Goal: Task Accomplishment & Management: Manage account settings

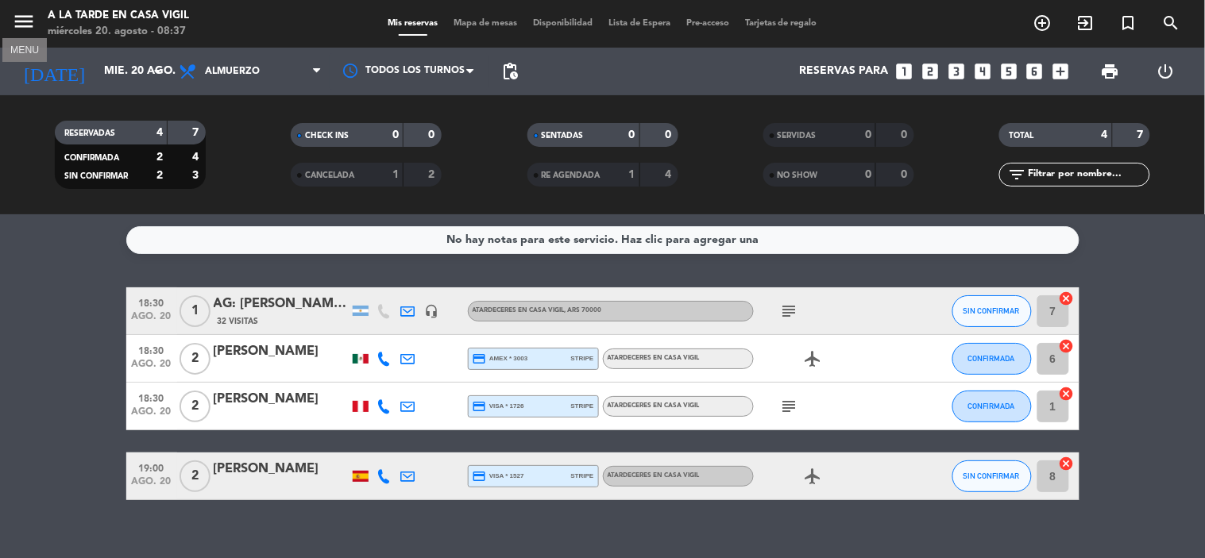
click at [29, 25] on icon "menu" at bounding box center [24, 22] width 24 height 24
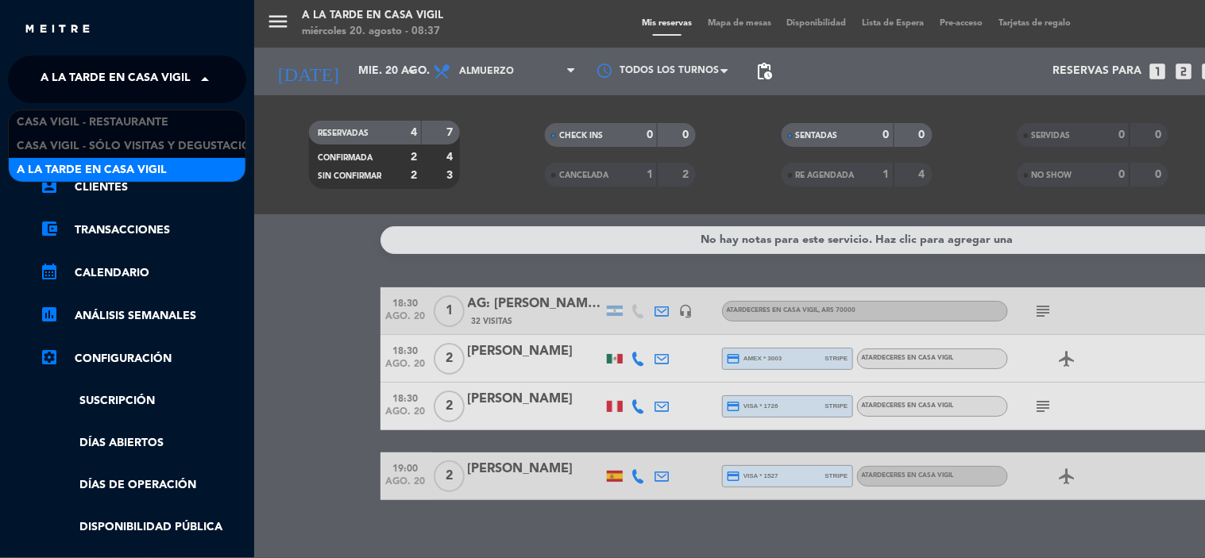
click at [66, 83] on span "A la tarde en Casa Vigil" at bounding box center [115, 79] width 150 height 33
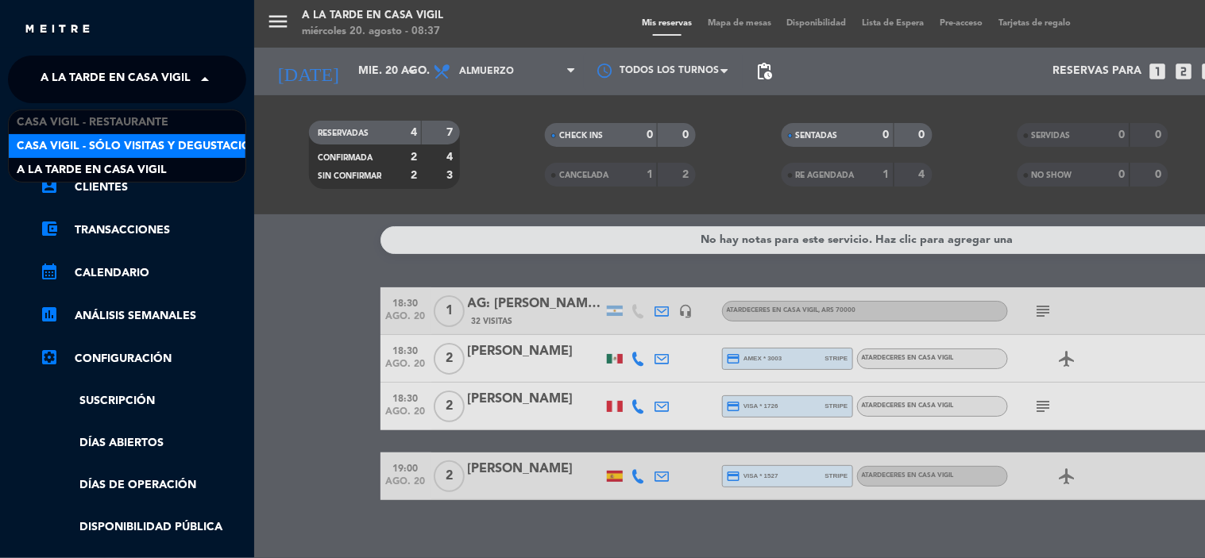
click at [99, 139] on span "Casa Vigil - SÓLO Visitas y Degustaciones" at bounding box center [145, 146] width 256 height 18
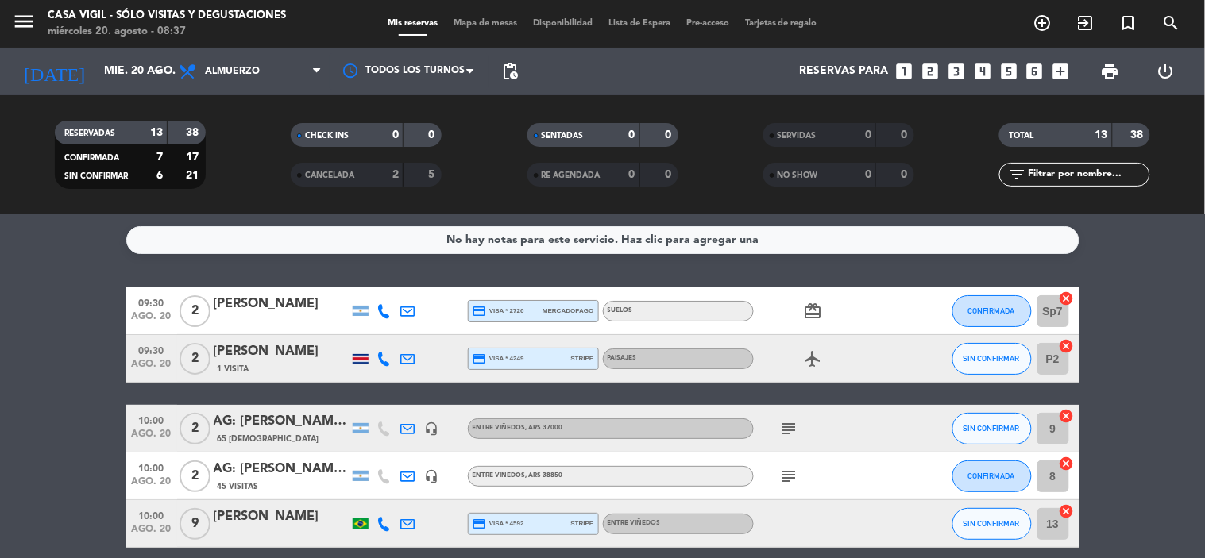
click at [1122, 67] on span "print" at bounding box center [1110, 72] width 32 height 32
drag, startPoint x: 73, startPoint y: 242, endPoint x: 93, endPoint y: 184, distance: 61.3
click at [71, 242] on service-notes "No hay notas para este servicio. Haz clic para agregar una" at bounding box center [602, 240] width 1205 height 28
click at [125, 57] on input "mié. 20 ago." at bounding box center [171, 71] width 151 height 29
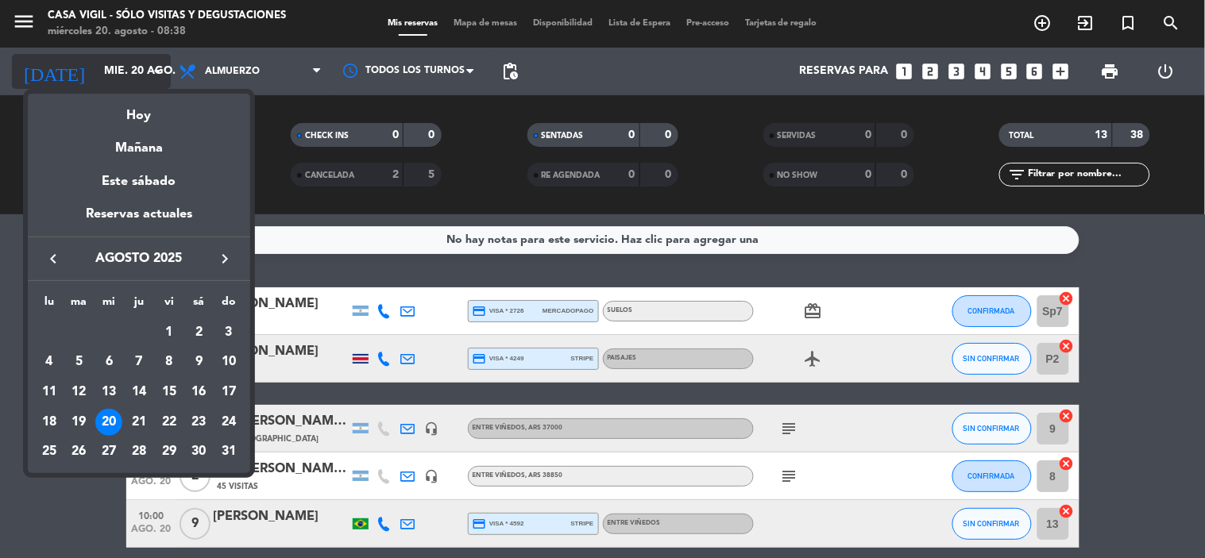
click at [125, 56] on div at bounding box center [602, 279] width 1205 height 558
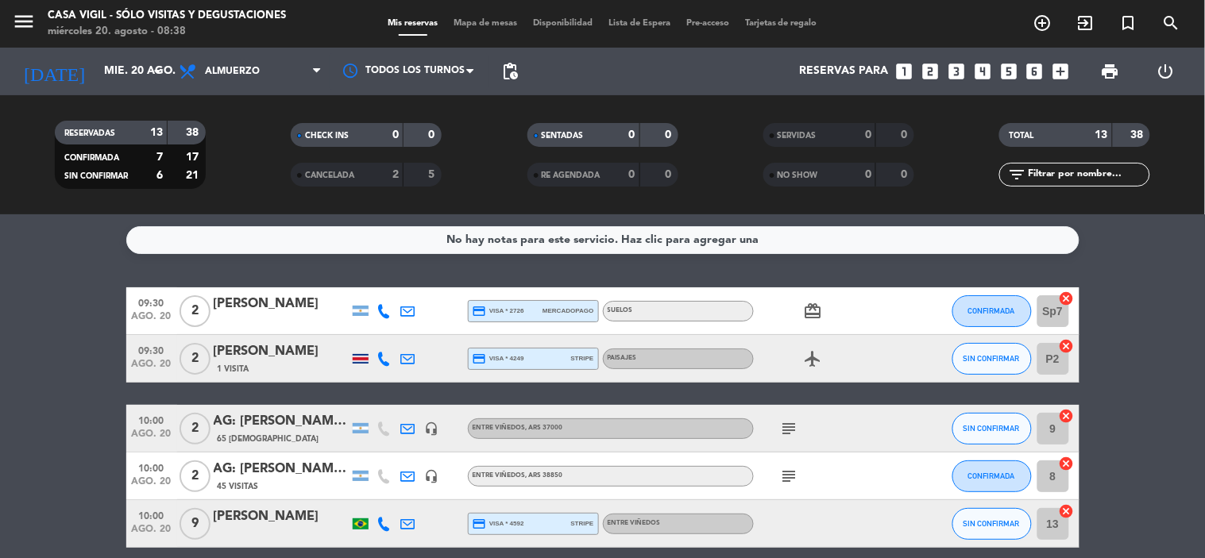
click at [359, 361] on div at bounding box center [361, 359] width 16 height 10
click at [1110, 59] on span "print" at bounding box center [1110, 72] width 32 height 32
click at [1102, 66] on span "print" at bounding box center [1110, 71] width 19 height 19
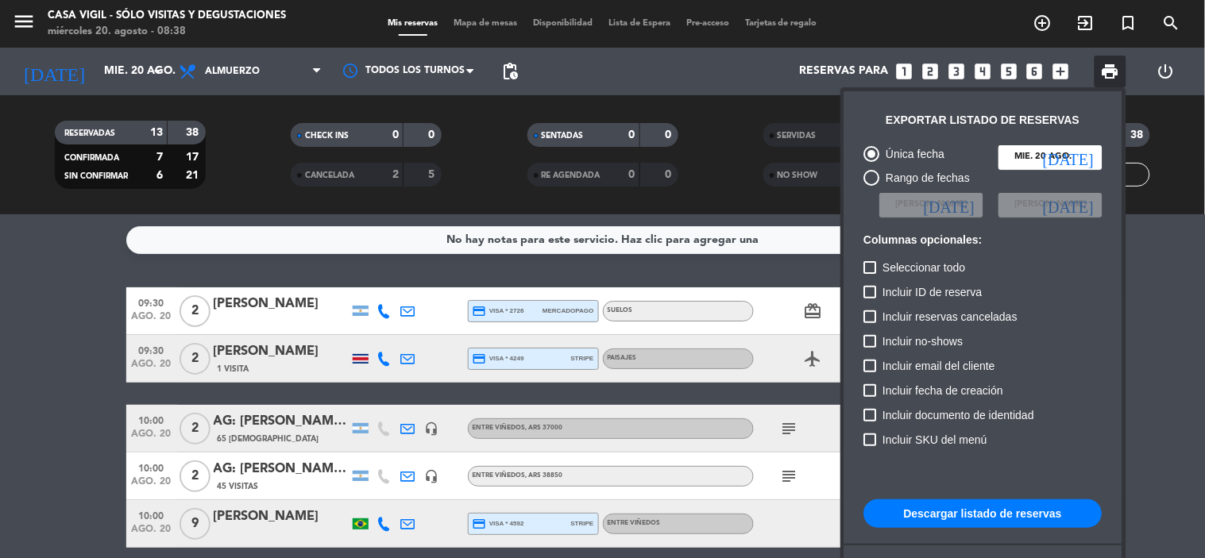
click at [966, 515] on button "Descargar listado de reservas" at bounding box center [983, 513] width 238 height 29
click at [75, 481] on div at bounding box center [602, 279] width 1205 height 558
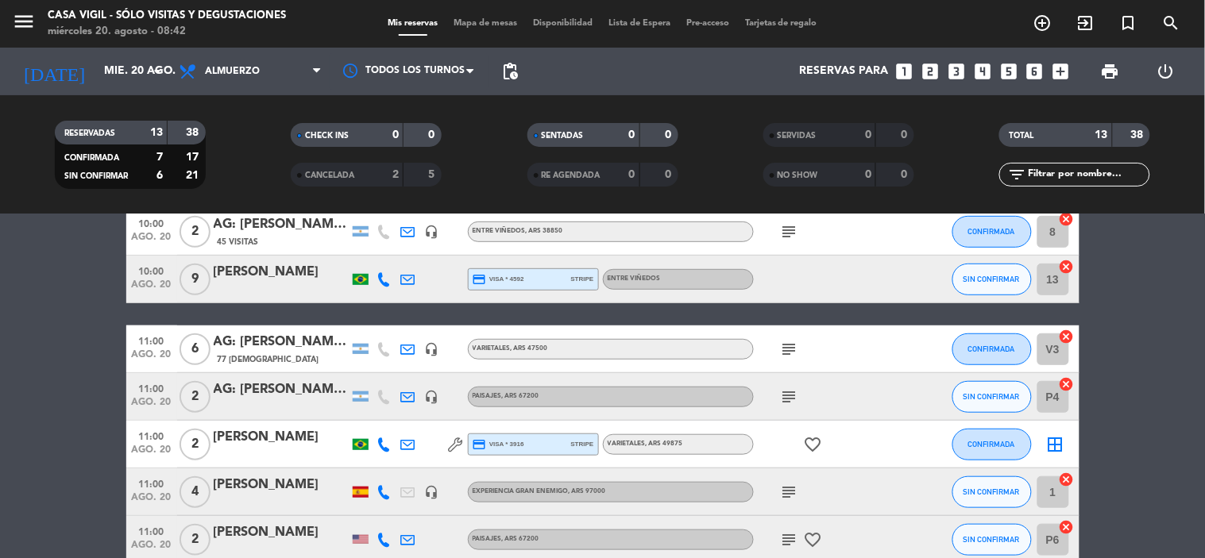
scroll to position [264, 0]
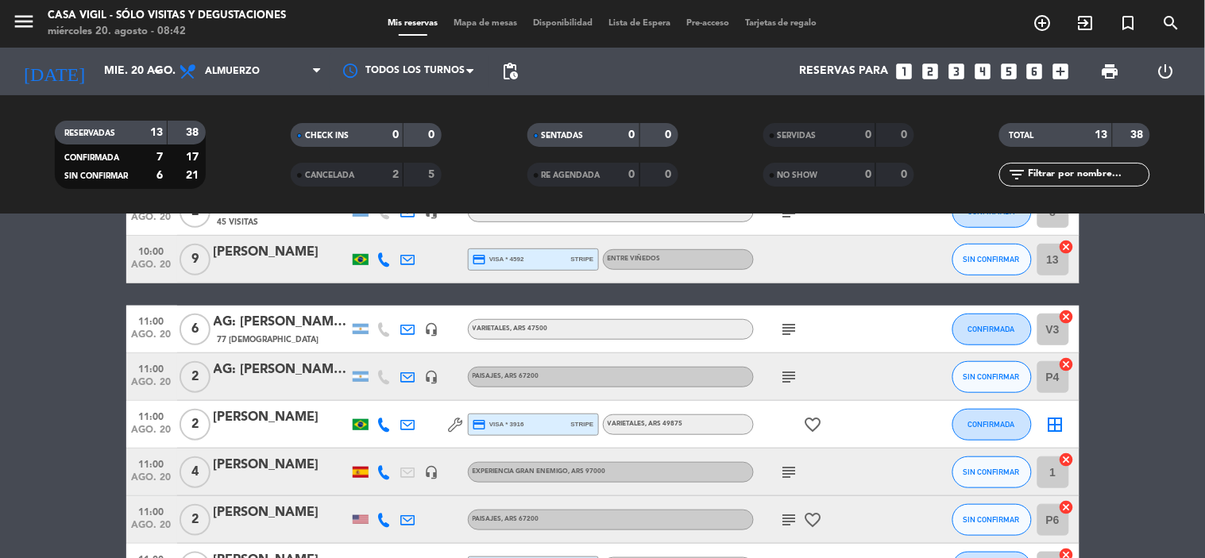
click at [787, 520] on icon "subject" at bounding box center [789, 520] width 19 height 19
click at [256, 507] on div "[PERSON_NAME]" at bounding box center [281, 513] width 135 height 21
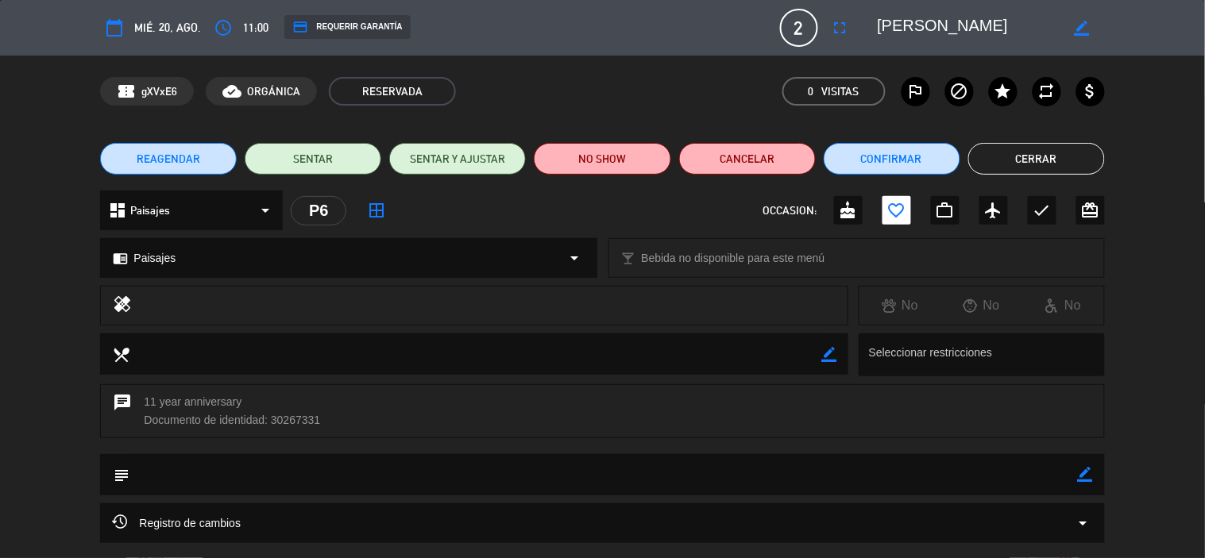
click at [1086, 152] on button "Cerrar" at bounding box center [1036, 159] width 137 height 32
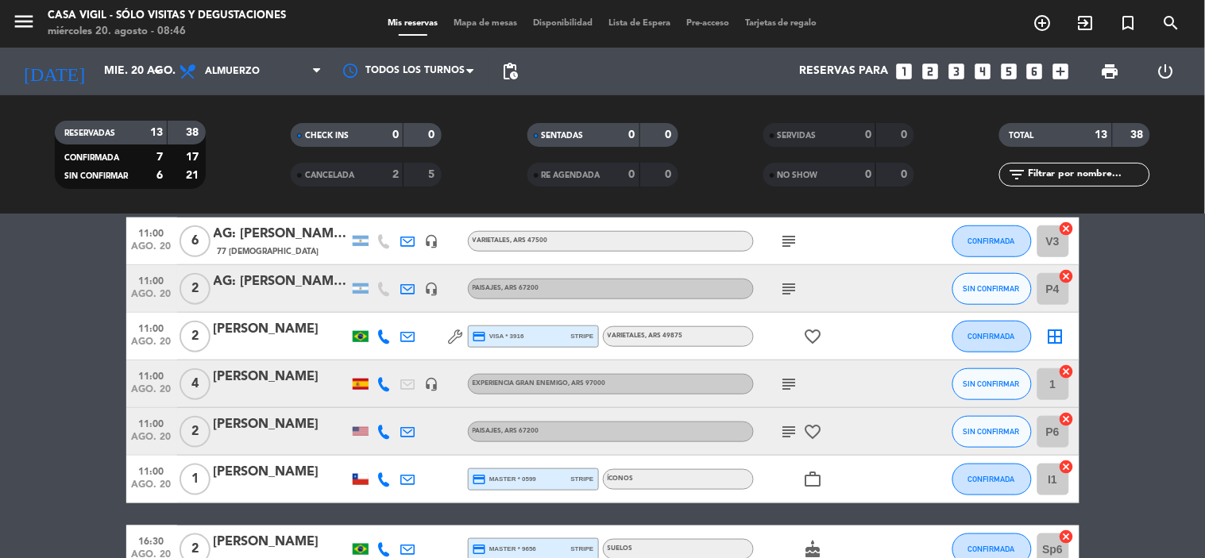
scroll to position [441, 0]
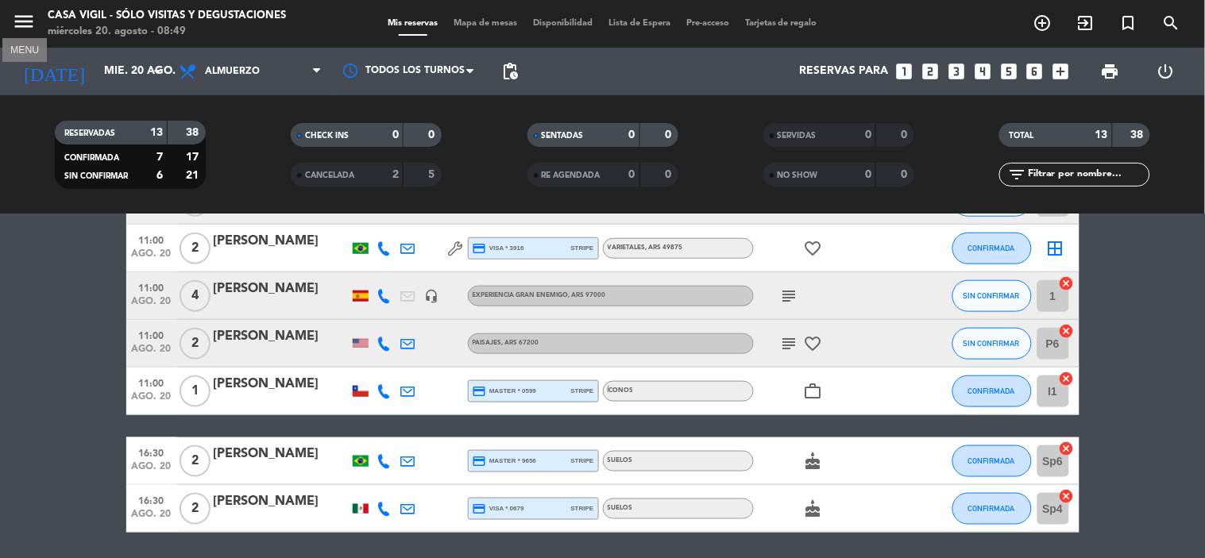
click at [25, 25] on icon "menu" at bounding box center [24, 22] width 24 height 24
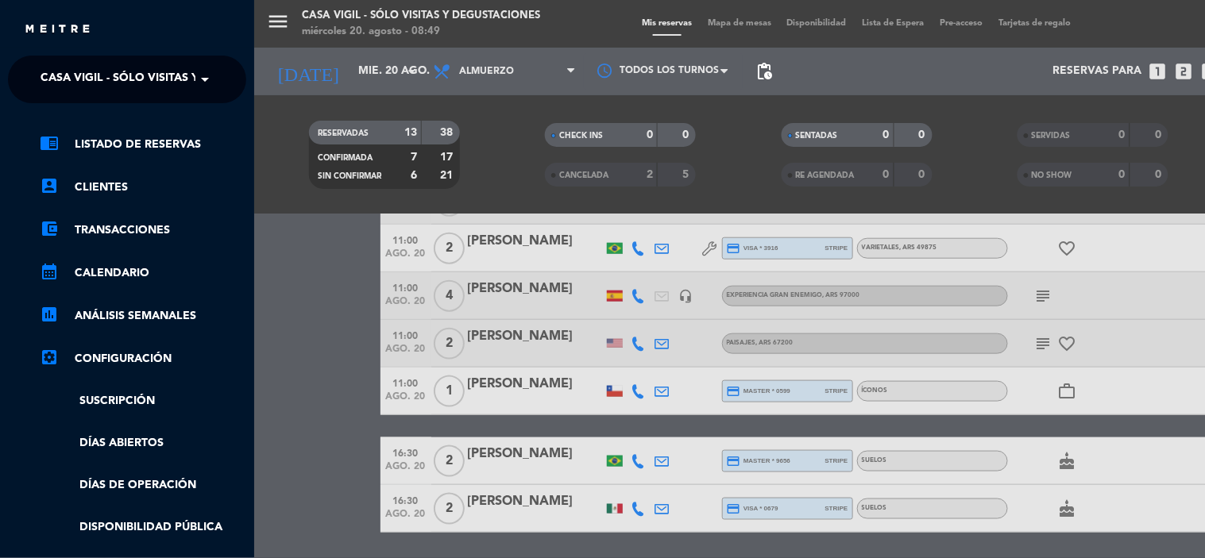
click at [82, 70] on span "Casa Vigil - SÓLO Visitas y Degustaciones" at bounding box center [168, 79] width 256 height 33
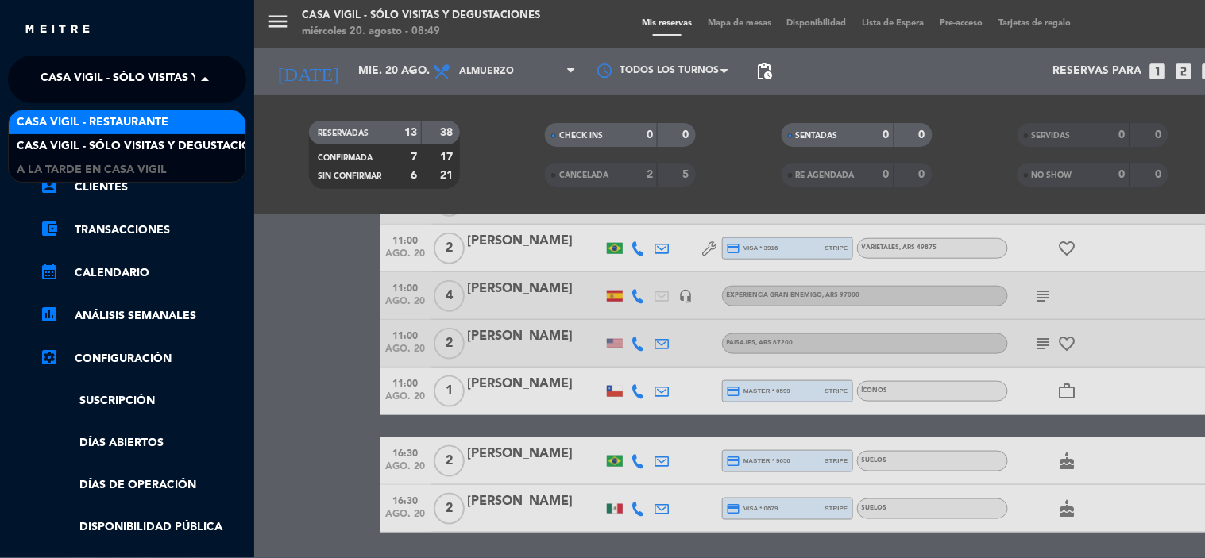
click at [98, 120] on span "Casa Vigil - Restaurante" at bounding box center [93, 123] width 152 height 18
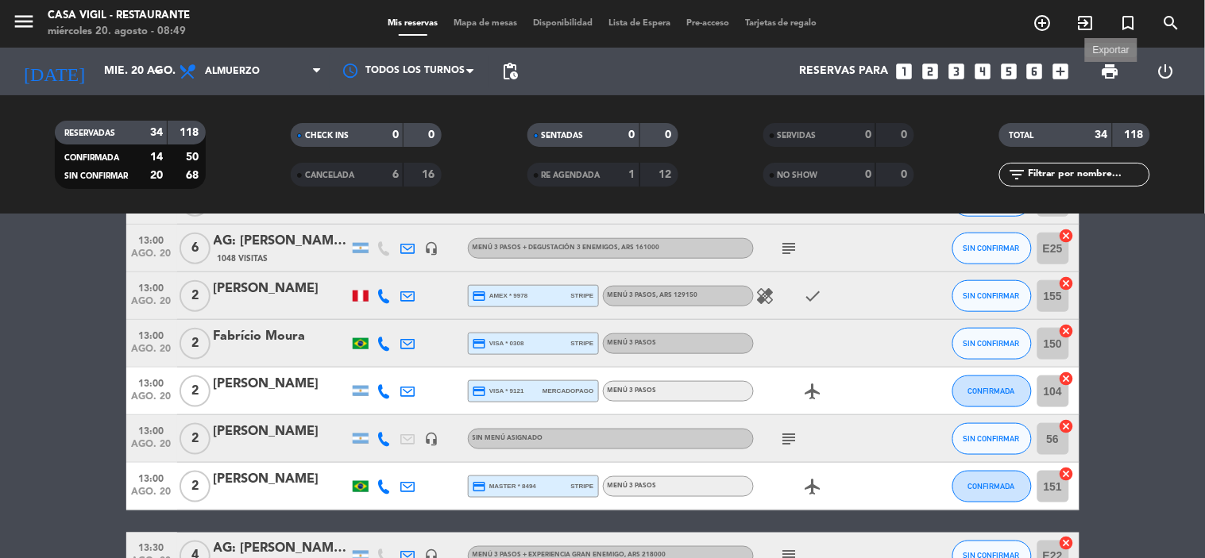
click at [1118, 64] on span "print" at bounding box center [1110, 71] width 19 height 19
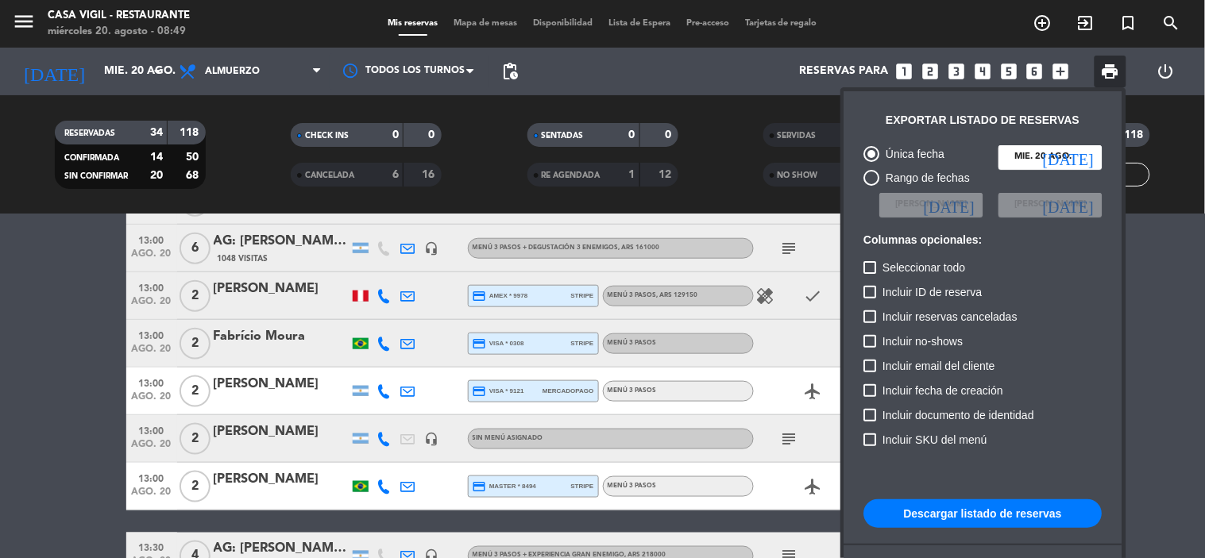
click at [1052, 515] on button "Descargar listado de reservas" at bounding box center [983, 513] width 238 height 29
click at [80, 284] on div at bounding box center [602, 279] width 1205 height 558
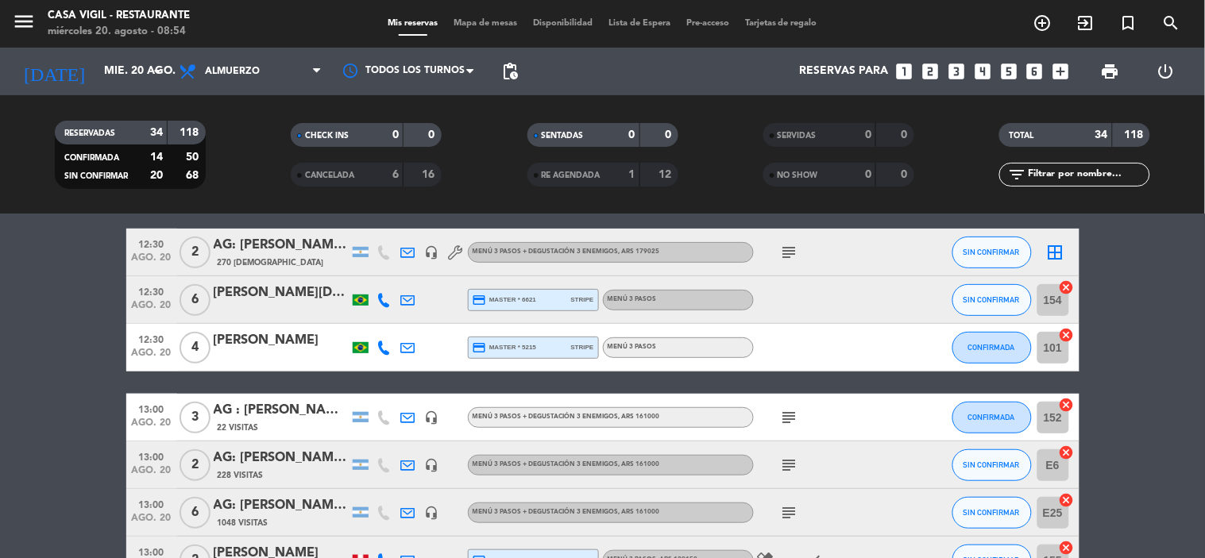
scroll to position [0, 0]
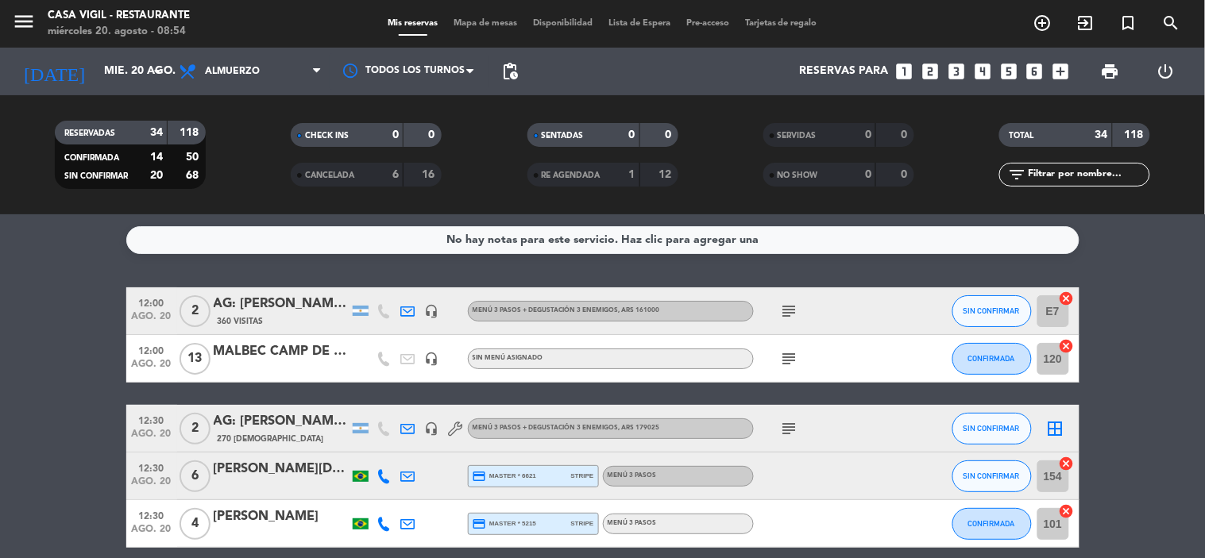
click at [781, 432] on icon "subject" at bounding box center [789, 428] width 19 height 19
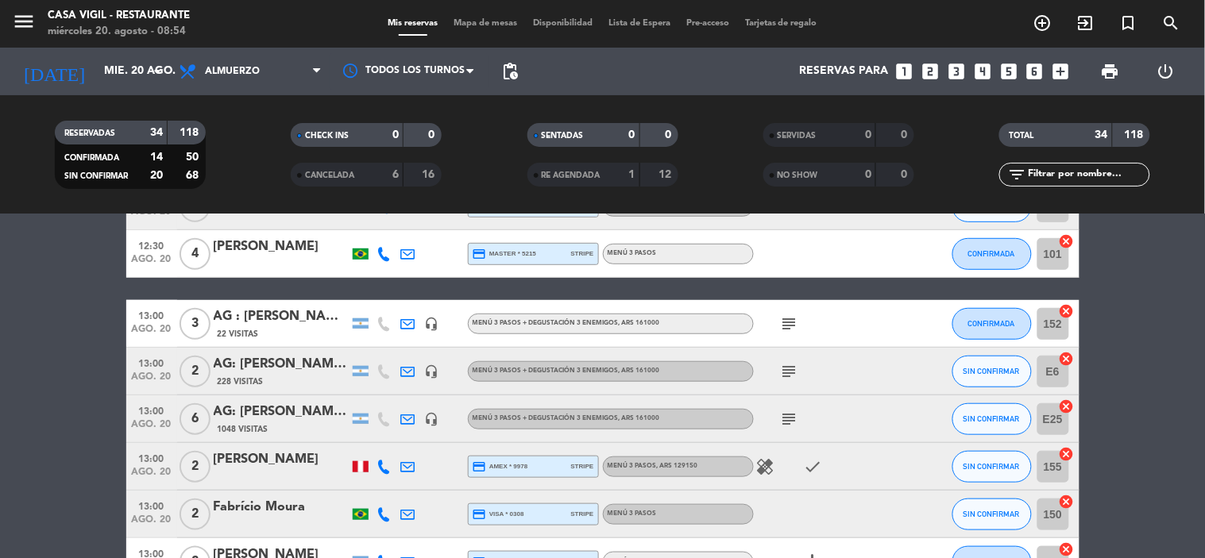
scroll to position [353, 0]
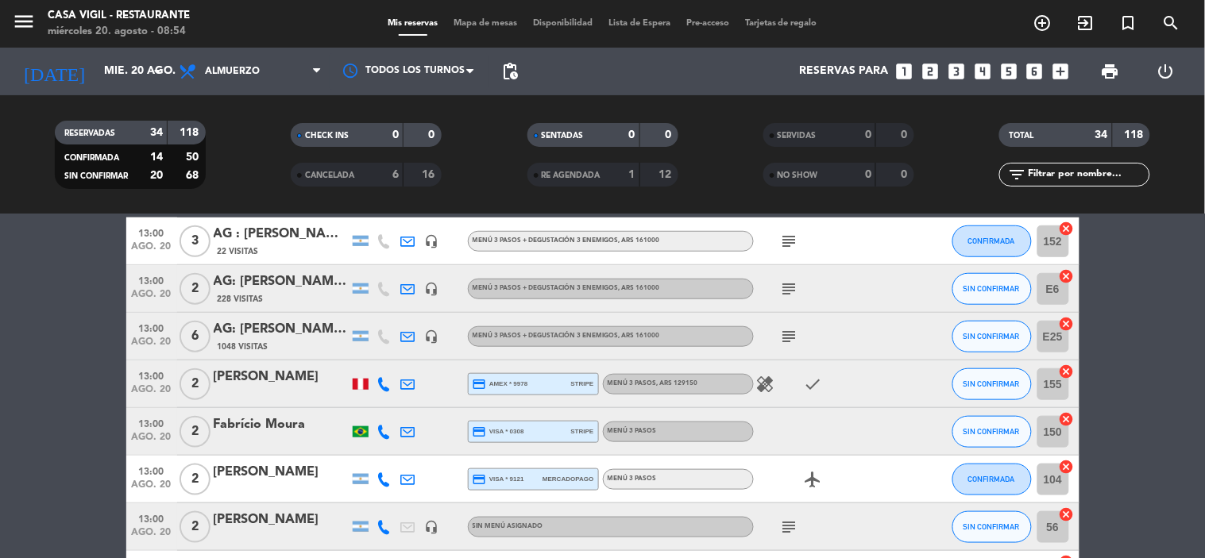
click at [771, 391] on icon "healing" at bounding box center [765, 384] width 19 height 19
click at [788, 534] on icon "subject" at bounding box center [789, 527] width 19 height 19
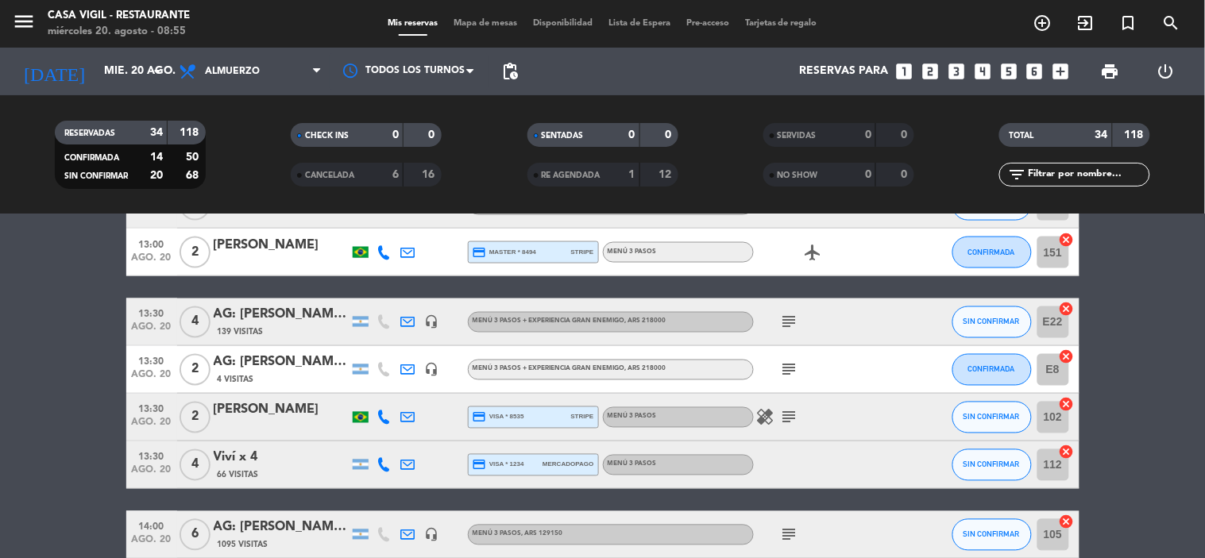
scroll to position [705, 0]
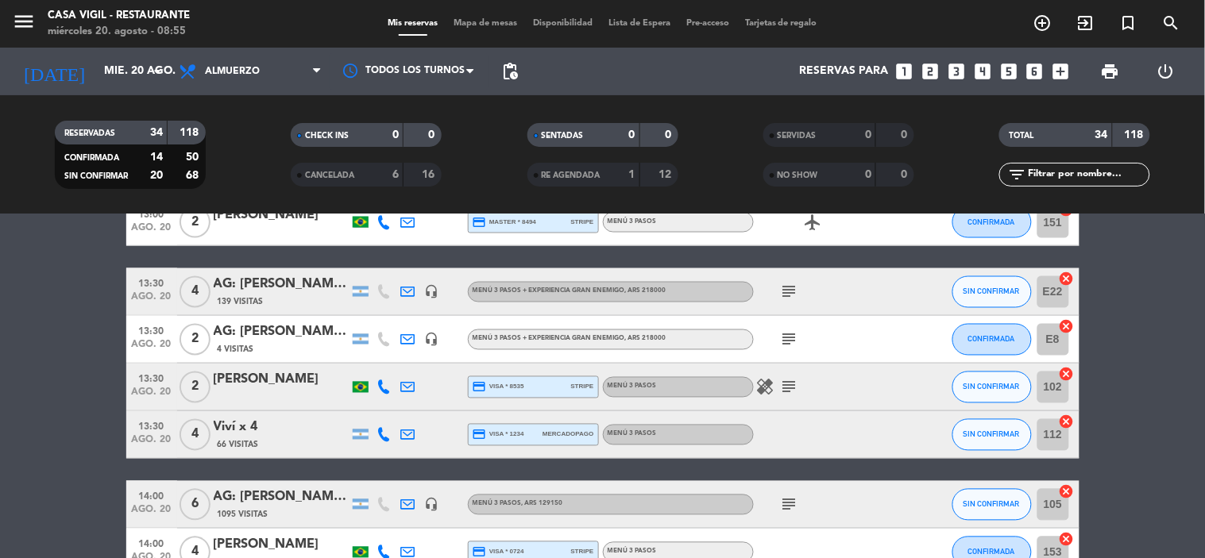
click at [773, 384] on icon "healing" at bounding box center [765, 387] width 19 height 19
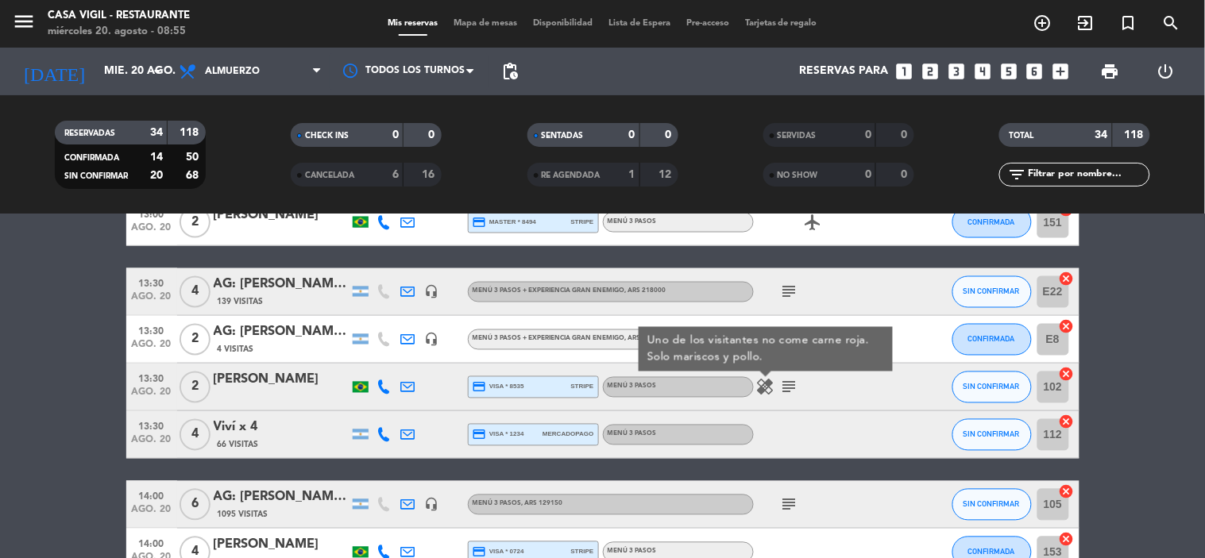
click at [783, 384] on icon "subject" at bounding box center [789, 387] width 19 height 19
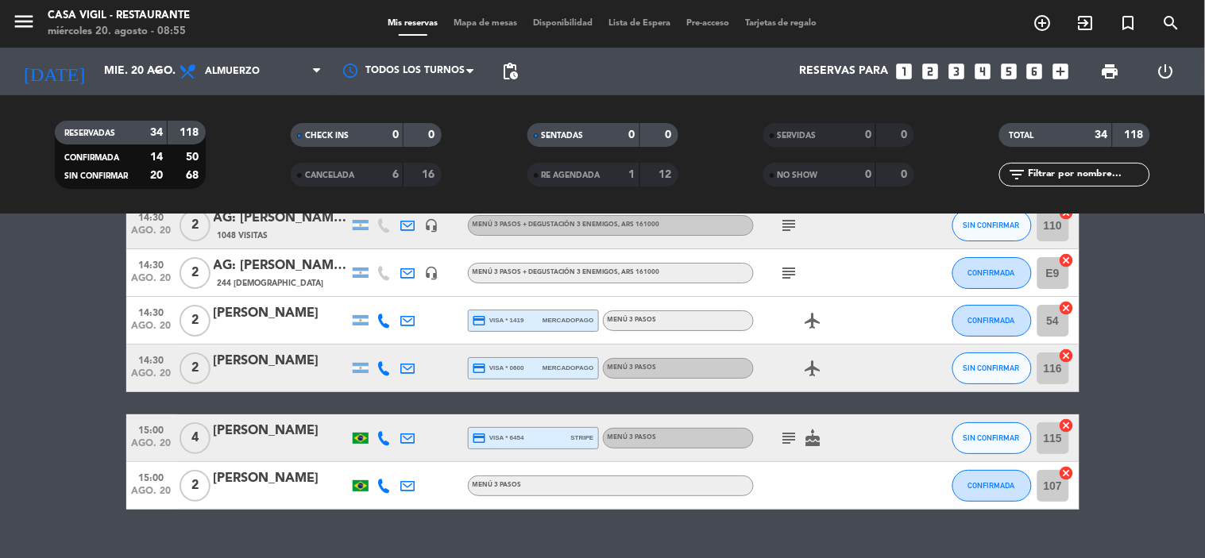
scroll to position [1561, 0]
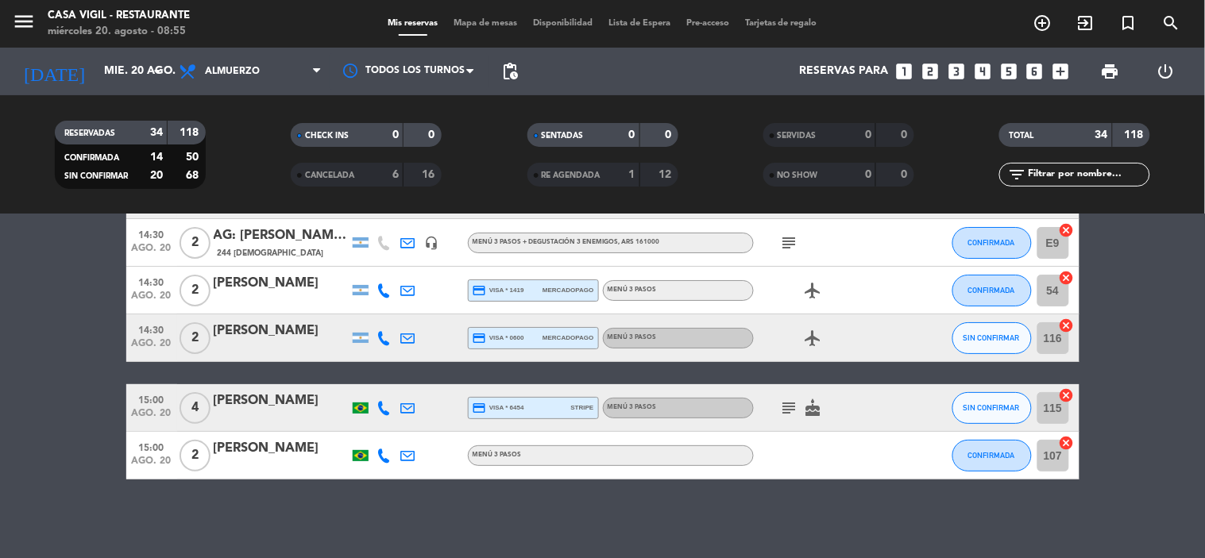
click at [768, 398] on div "subject cake" at bounding box center [825, 407] width 143 height 47
click at [798, 395] on div "subject cake" at bounding box center [825, 407] width 143 height 47
click at [801, 399] on span "cake" at bounding box center [813, 408] width 24 height 19
click at [790, 403] on icon "subject" at bounding box center [789, 408] width 19 height 19
